Goal: Book appointment/travel/reservation

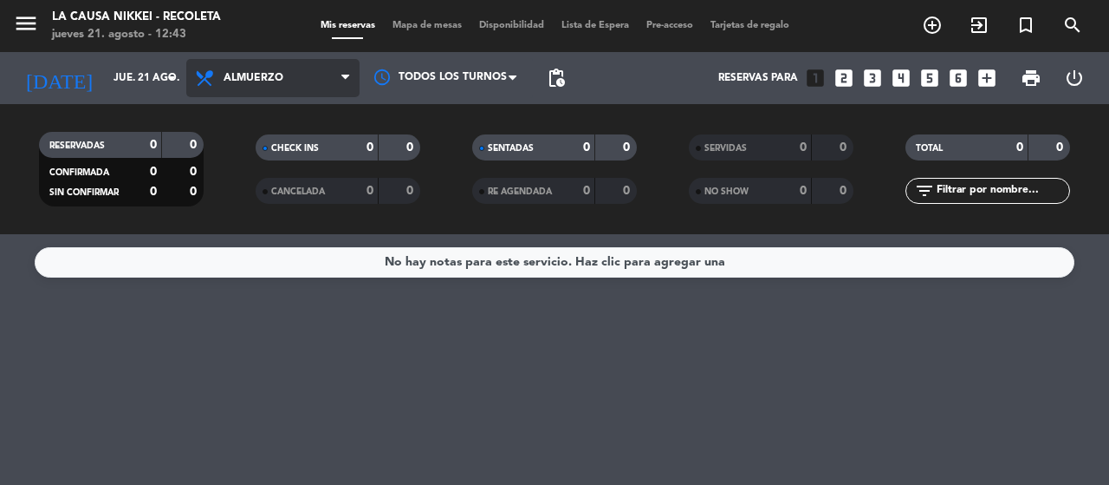
click at [219, 67] on span "Almuerzo" at bounding box center [272, 78] width 173 height 38
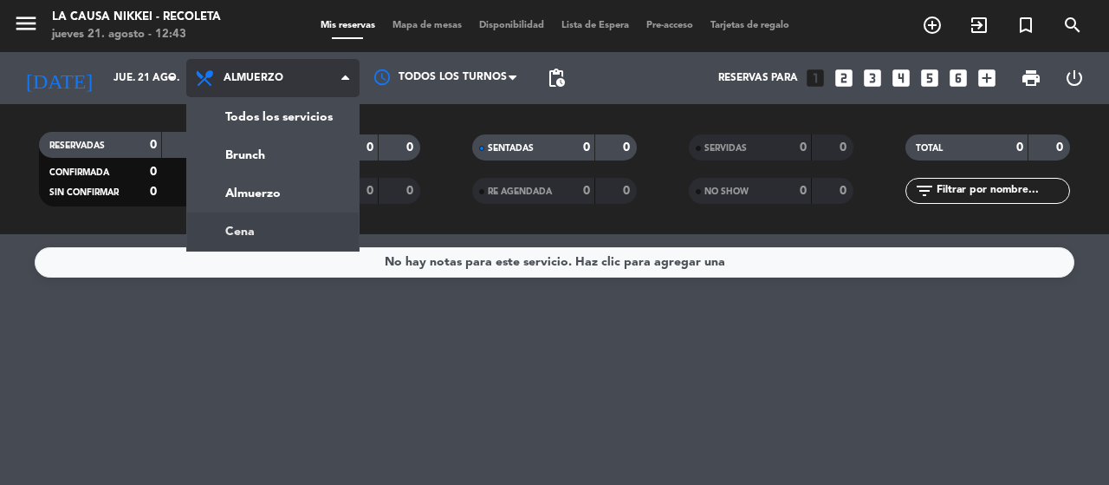
click at [236, 226] on div "menu La Causa Nikkei - Recoleta [DATE] 21. agosto - 12:43 Mis reservas Mapa de …" at bounding box center [554, 117] width 1109 height 234
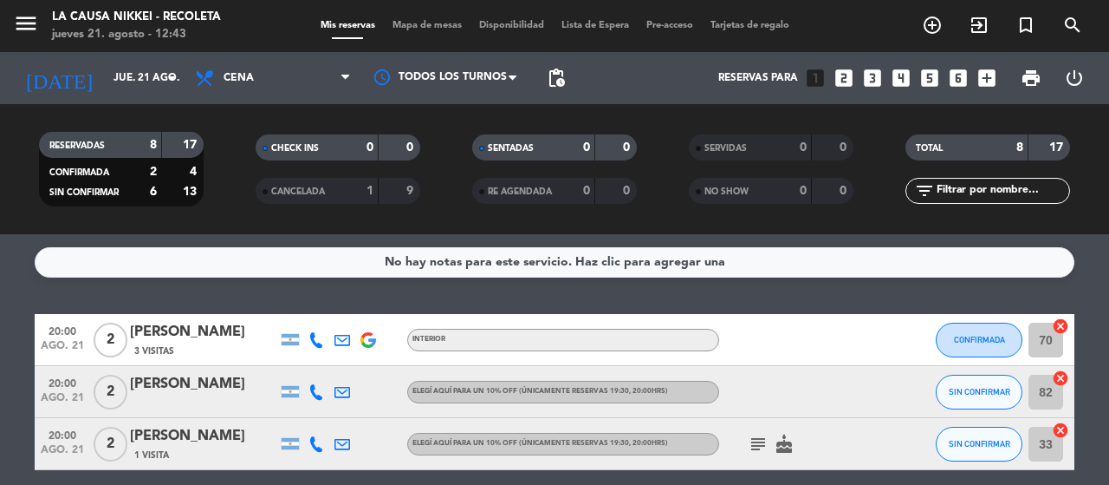
scroll to position [87, 0]
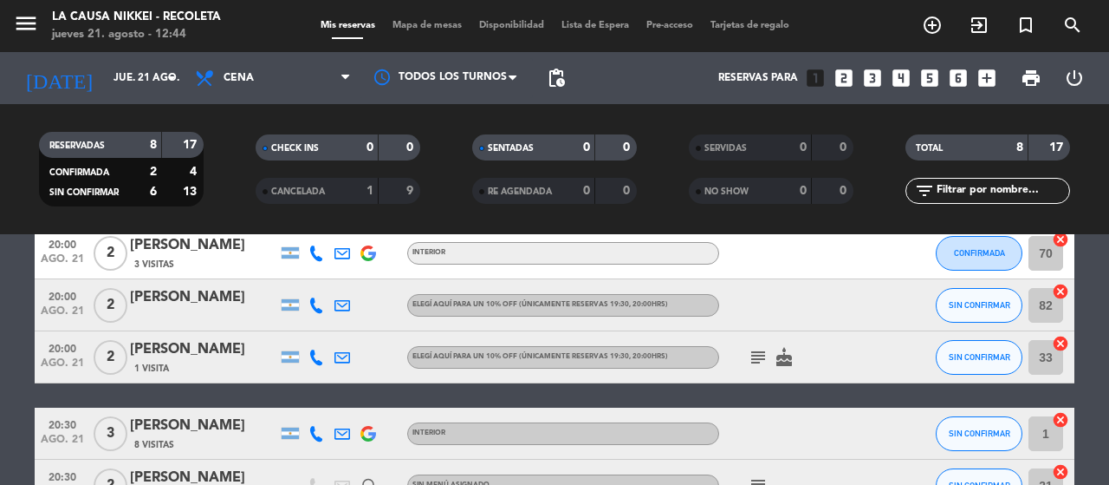
click at [751, 353] on icon "subject" at bounding box center [758, 357] width 21 height 21
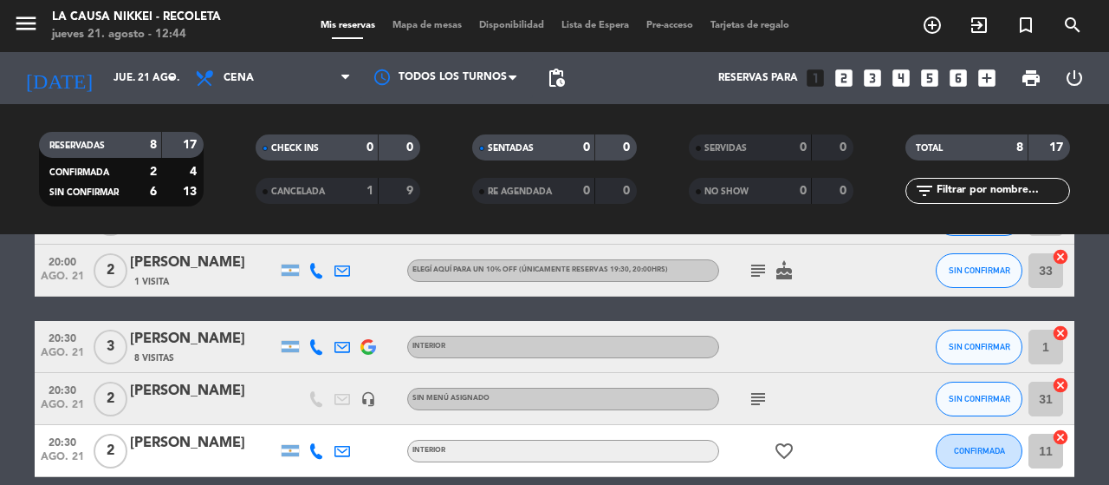
click at [751, 393] on icon "subject" at bounding box center [758, 398] width 21 height 21
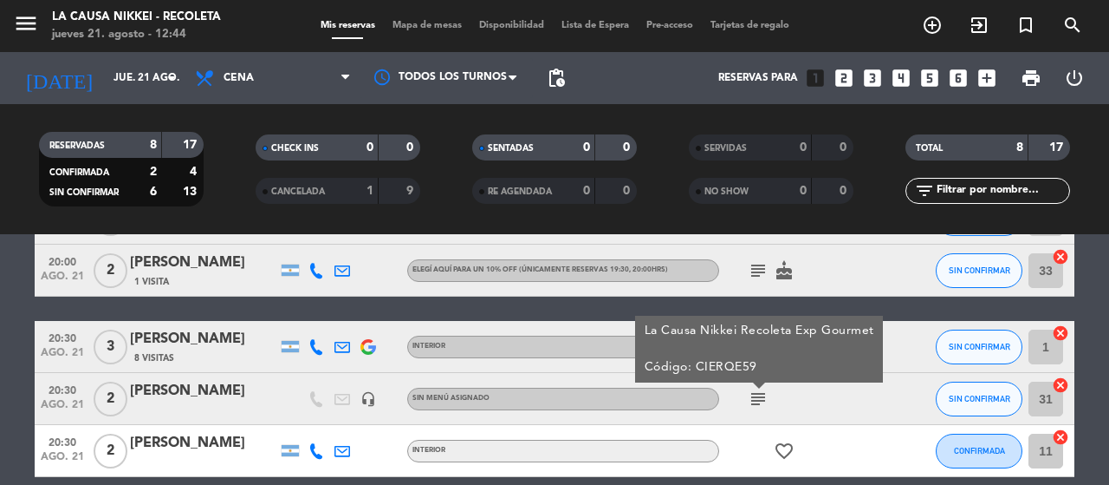
click at [758, 399] on icon "subject" at bounding box center [758, 398] width 21 height 21
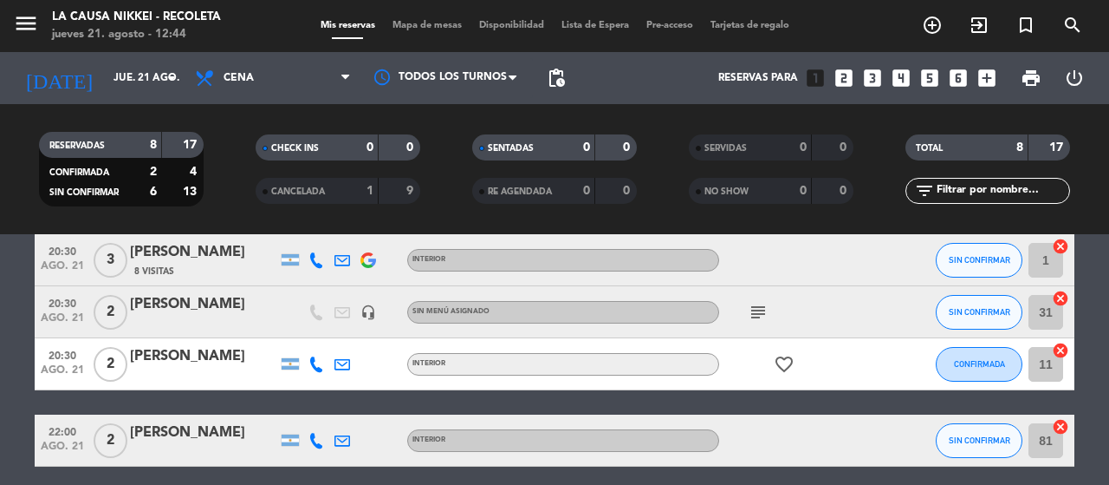
scroll to position [347, 0]
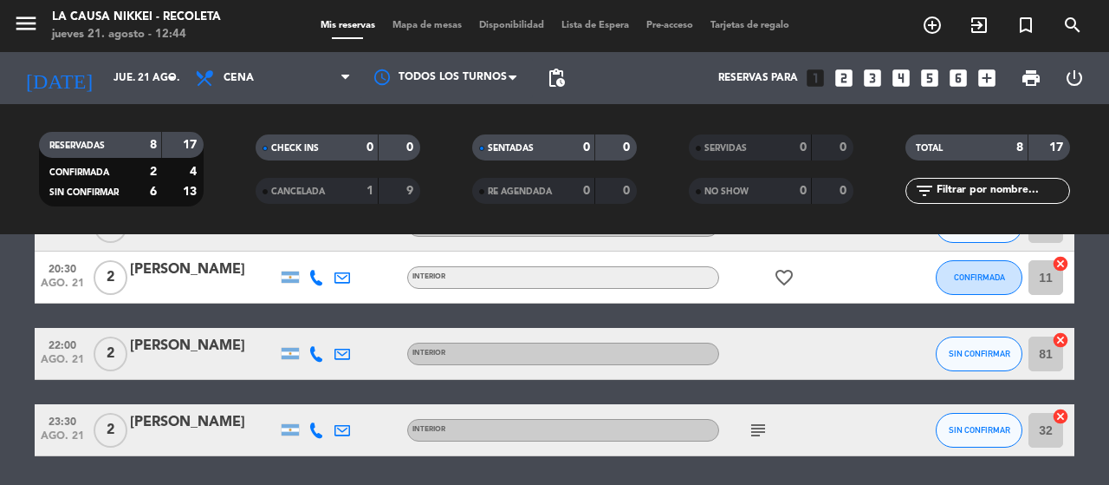
click at [756, 427] on icon "subject" at bounding box center [758, 429] width 21 height 21
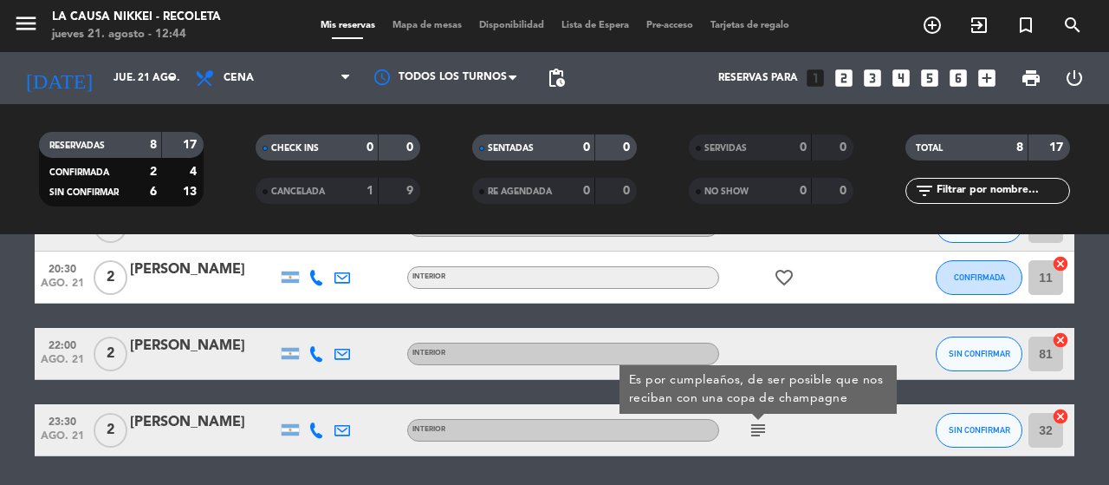
click at [761, 420] on icon "subject" at bounding box center [758, 429] width 21 height 21
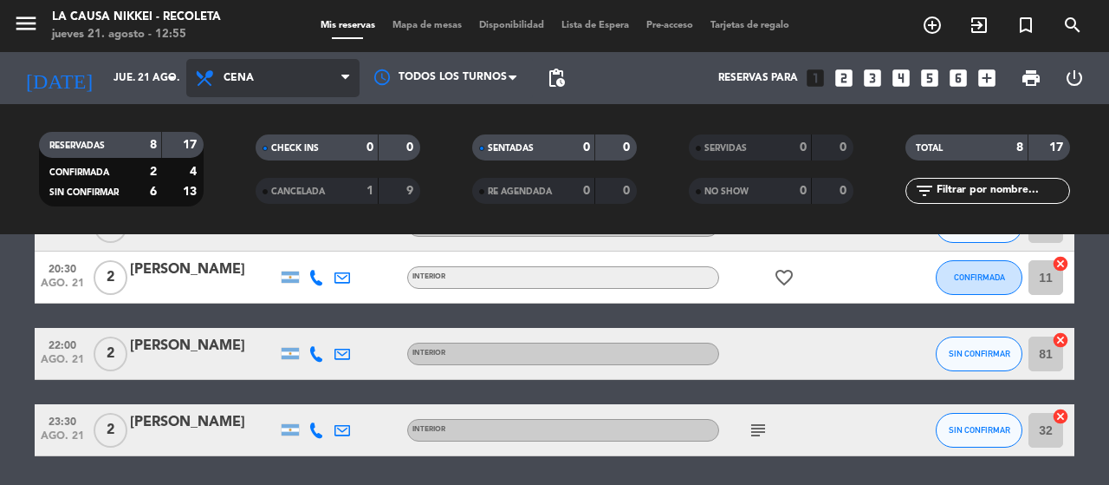
click at [250, 81] on span "Cena" at bounding box center [239, 78] width 30 height 12
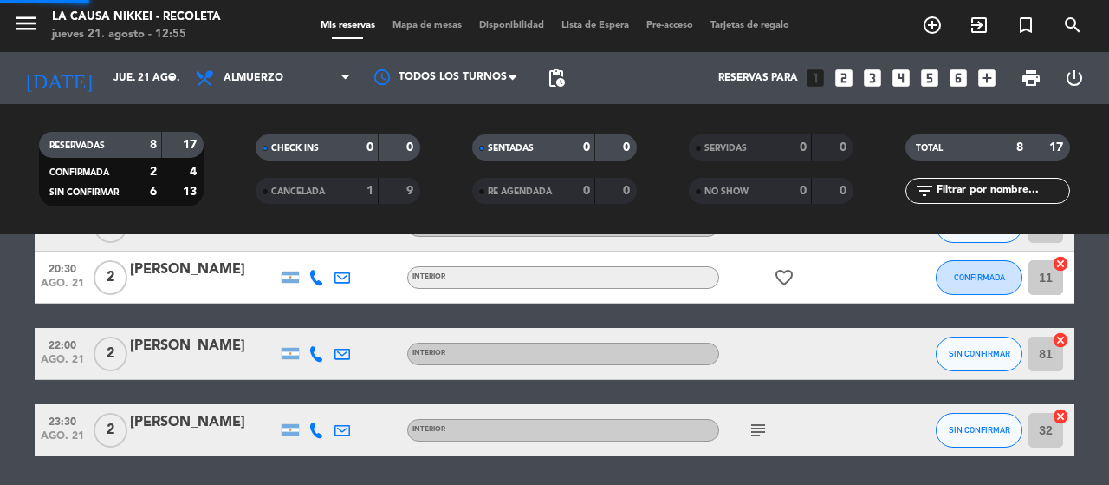
click at [255, 201] on div "menu La Causa Nikkei - Recoleta [DATE] 21. agosto - 12:55 Mis reservas Mapa de …" at bounding box center [554, 117] width 1109 height 234
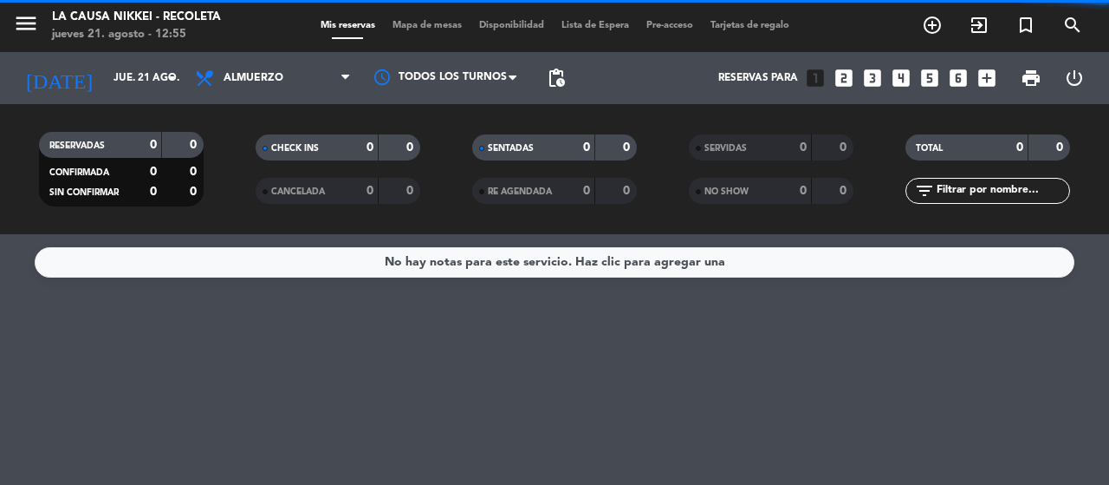
scroll to position [0, 0]
